Goal: Transaction & Acquisition: Purchase product/service

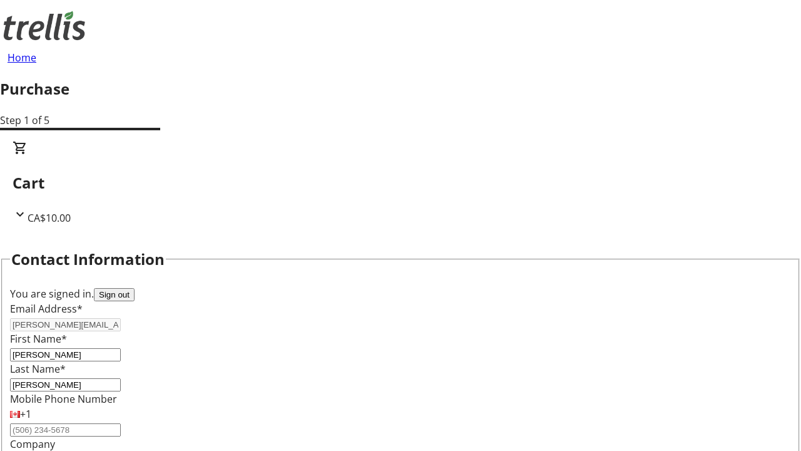
scroll to position [203, 0]
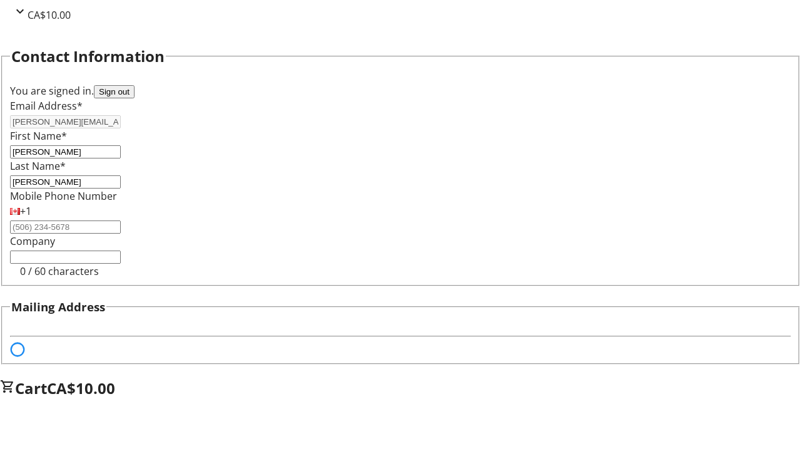
select select "BC"
select select "CA"
